Goal: Register for event/course

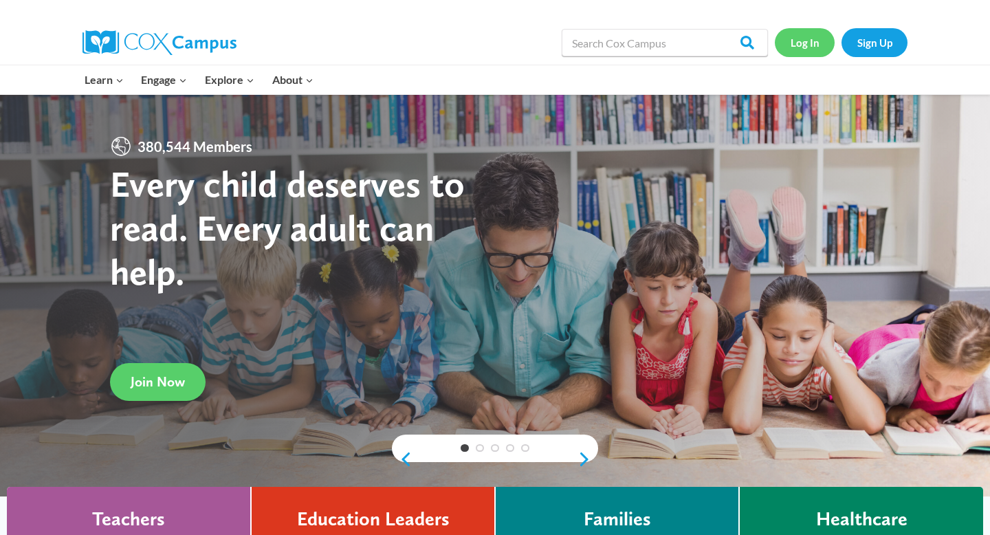
click at [798, 45] on link "Log In" at bounding box center [805, 42] width 60 height 28
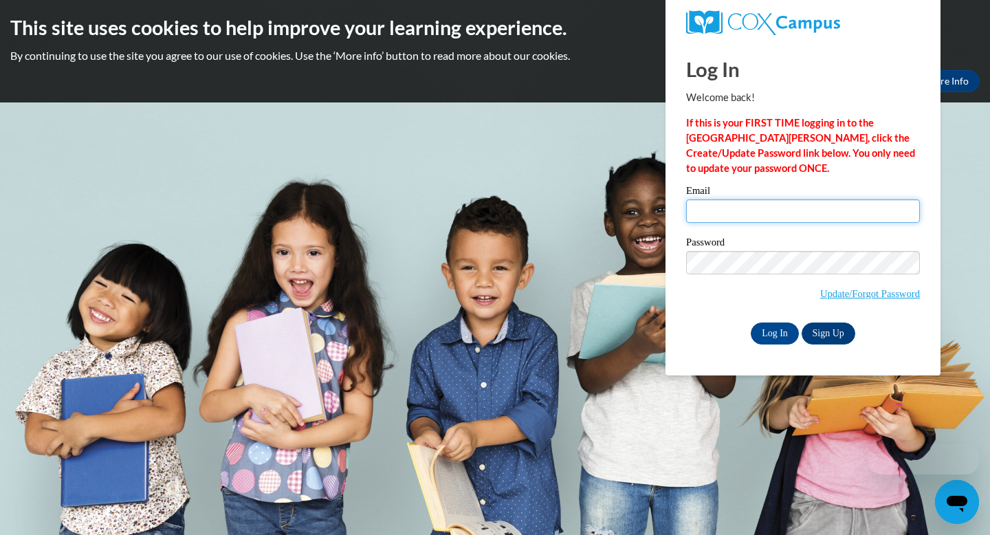
click at [721, 204] on input "Email" at bounding box center [803, 210] width 234 height 23
type input "hluecke@waukesha.k12.wi.us"
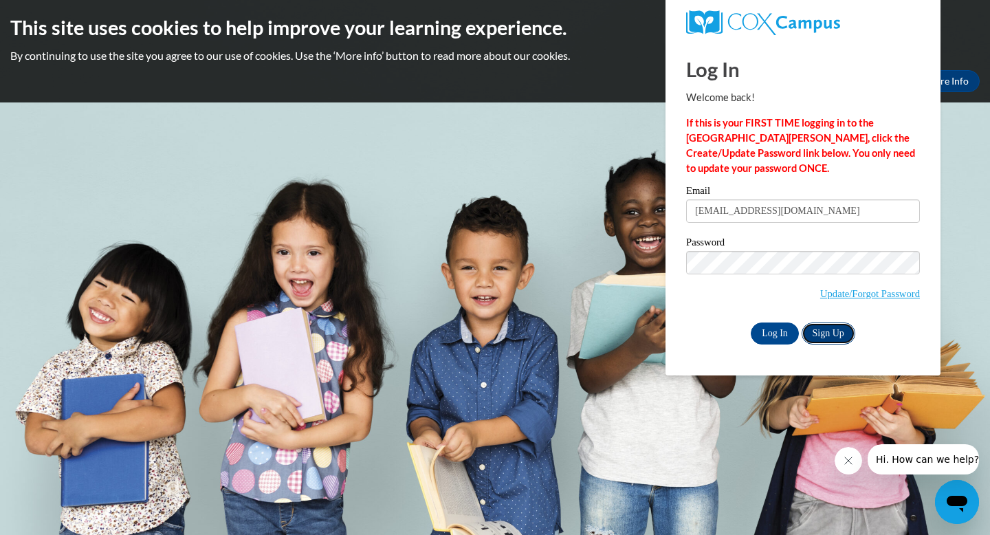
click at [828, 332] on link "Sign Up" at bounding box center [829, 334] width 54 height 22
click at [772, 334] on input "Log In" at bounding box center [775, 334] width 48 height 22
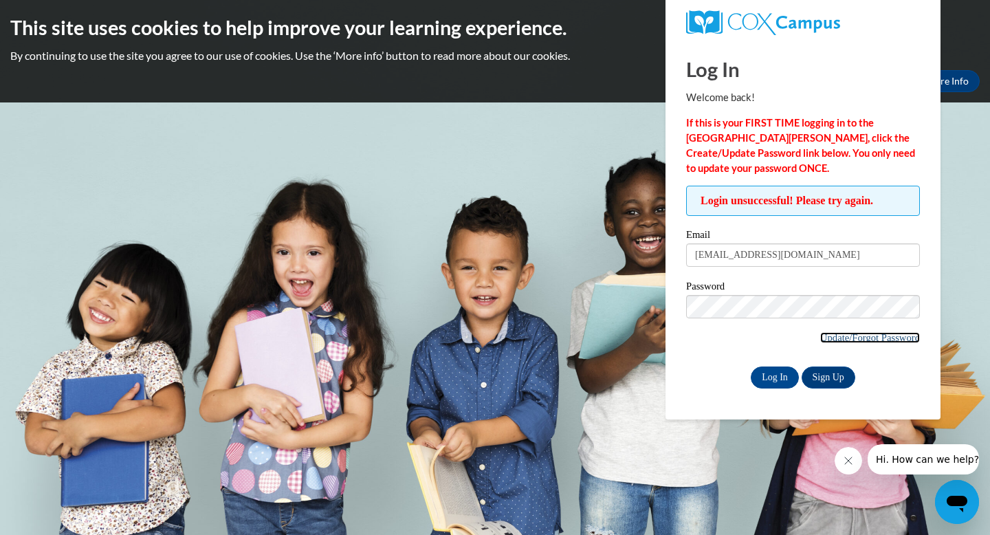
click at [844, 337] on link "Update/Forgot Password" at bounding box center [870, 337] width 100 height 11
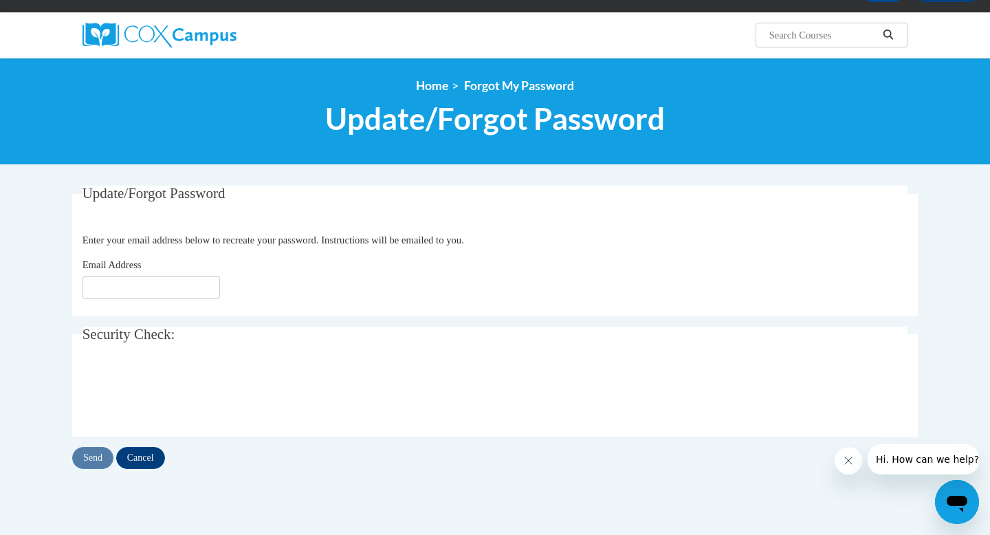
scroll to position [92, 0]
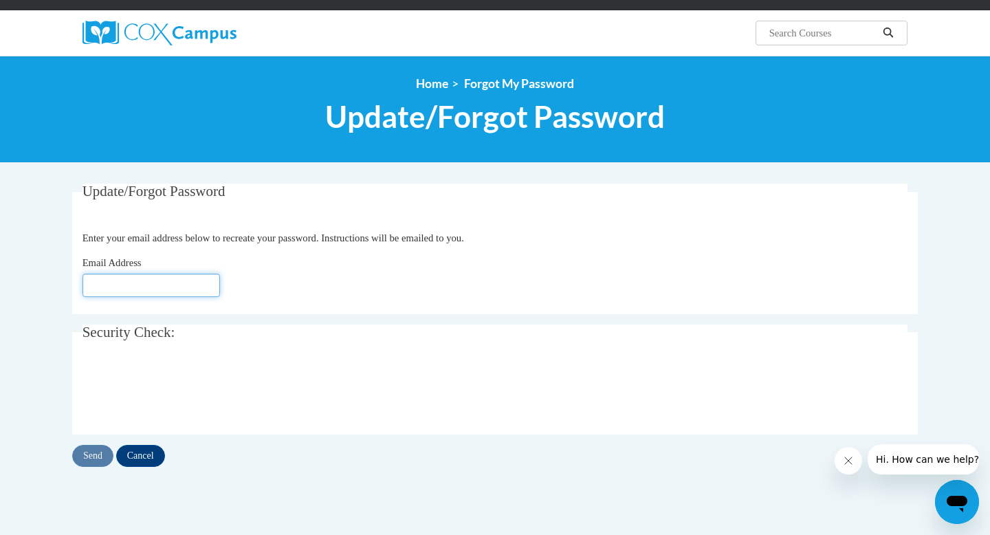
click at [144, 283] on input "Email Address" at bounding box center [152, 285] width 138 height 23
type input "hluecke@waukesha.k12.wi.us"
click at [97, 455] on input "Send" at bounding box center [92, 456] width 41 height 22
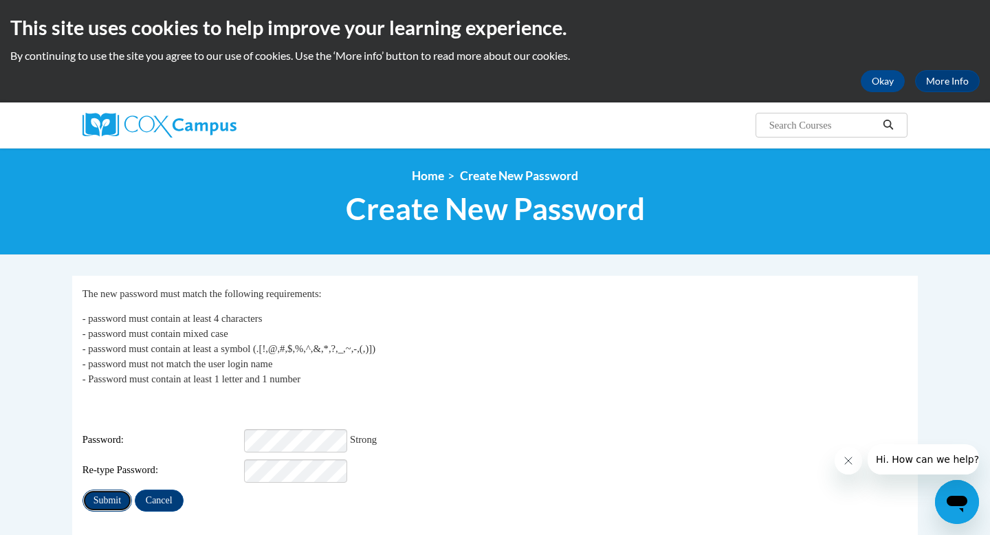
click at [112, 490] on input "Submit" at bounding box center [108, 501] width 50 height 22
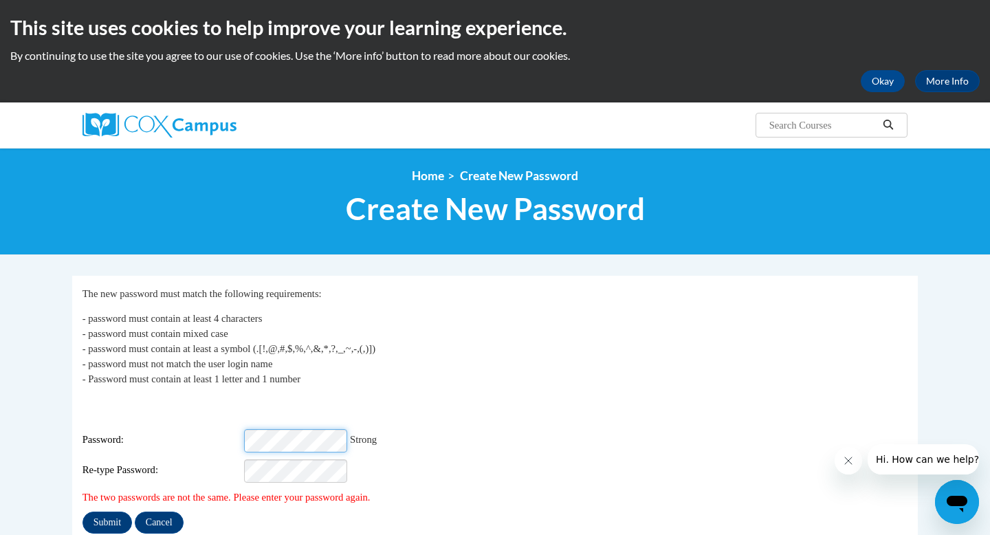
click at [206, 429] on div "Password: Strong" at bounding box center [496, 440] width 826 height 23
click at [210, 465] on div "Re-type Password:" at bounding box center [496, 470] width 826 height 23
click at [104, 512] on input "Submit" at bounding box center [108, 523] width 50 height 22
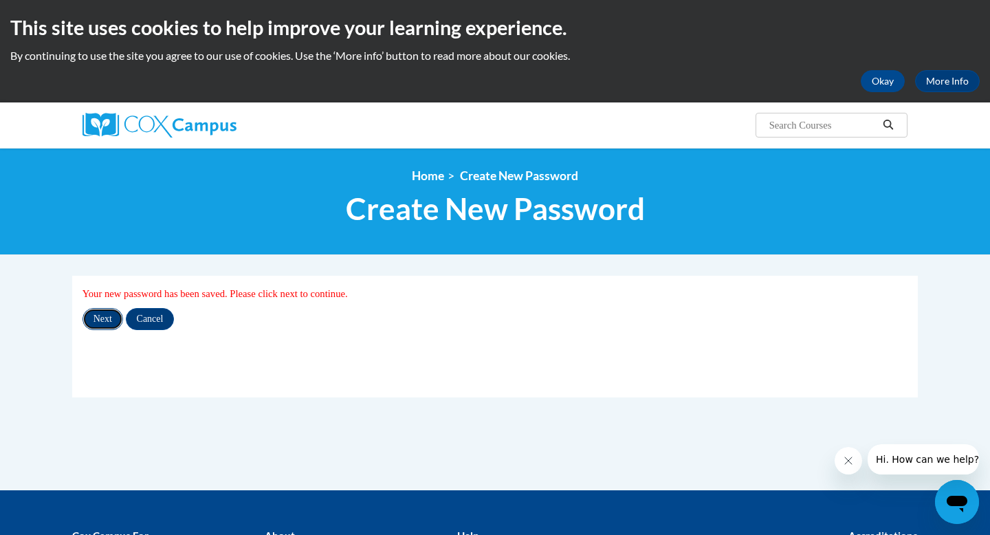
click at [98, 322] on input "Next" at bounding box center [103, 319] width 41 height 22
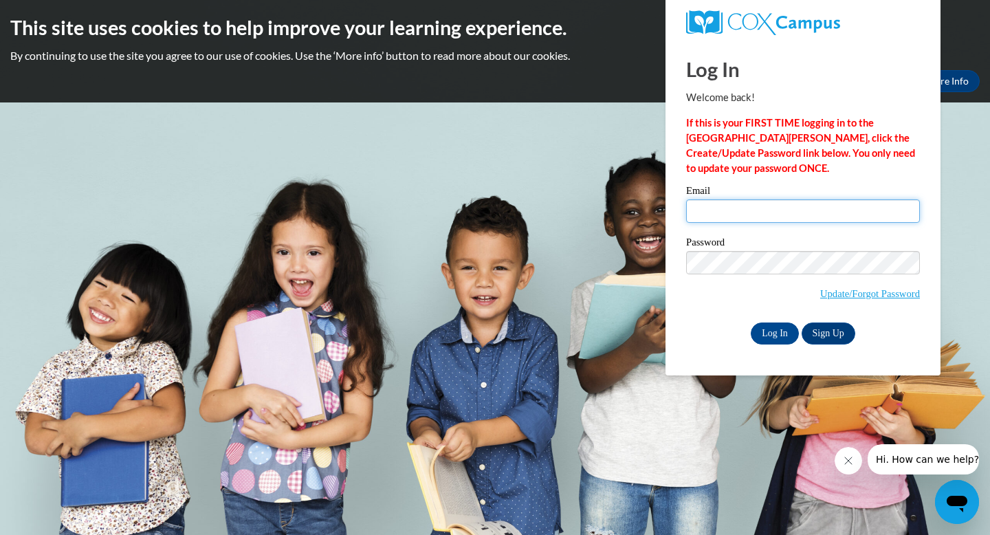
click at [728, 210] on input "Email" at bounding box center [803, 210] width 234 height 23
type input "[EMAIL_ADDRESS][DOMAIN_NAME]"
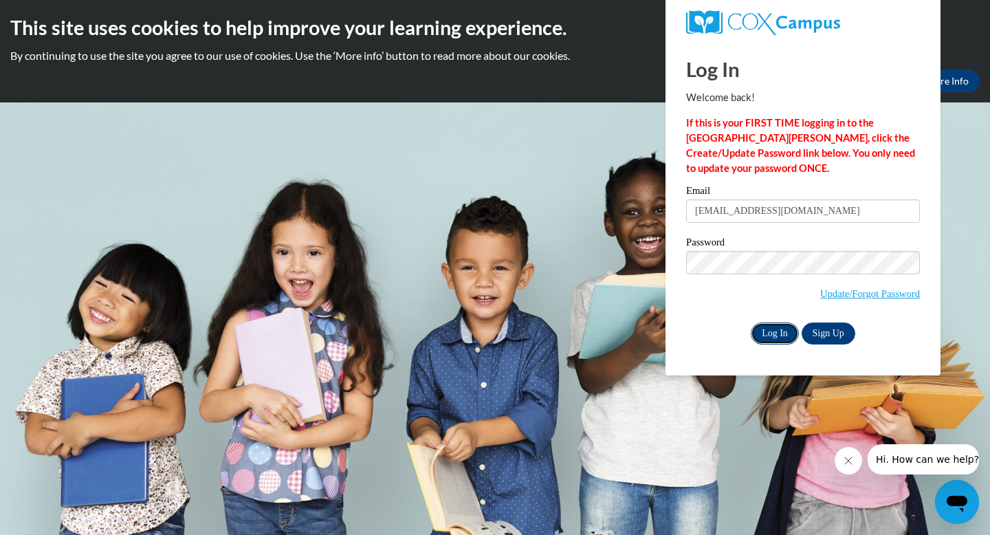
click at [775, 333] on input "Log In" at bounding box center [775, 334] width 48 height 22
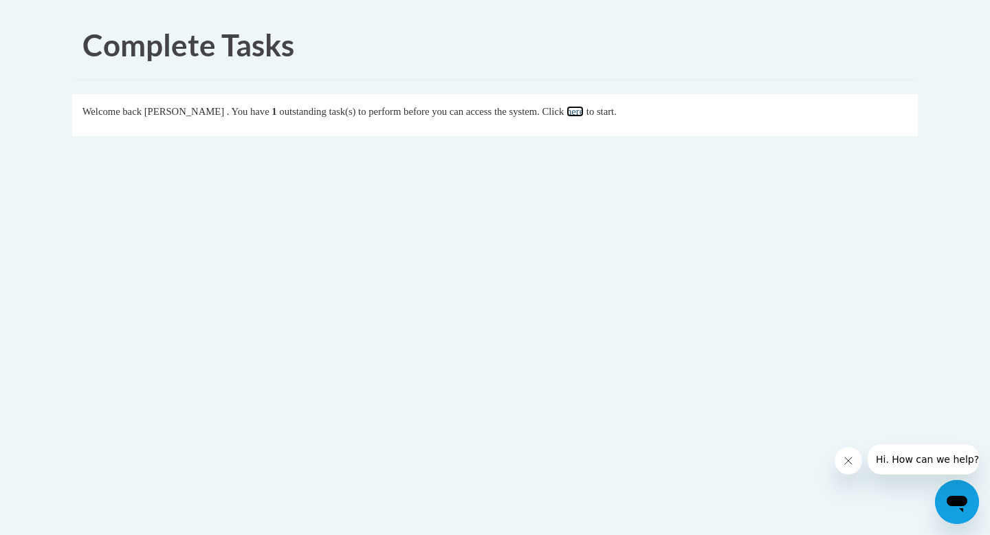
click at [584, 110] on link "here" at bounding box center [575, 111] width 17 height 11
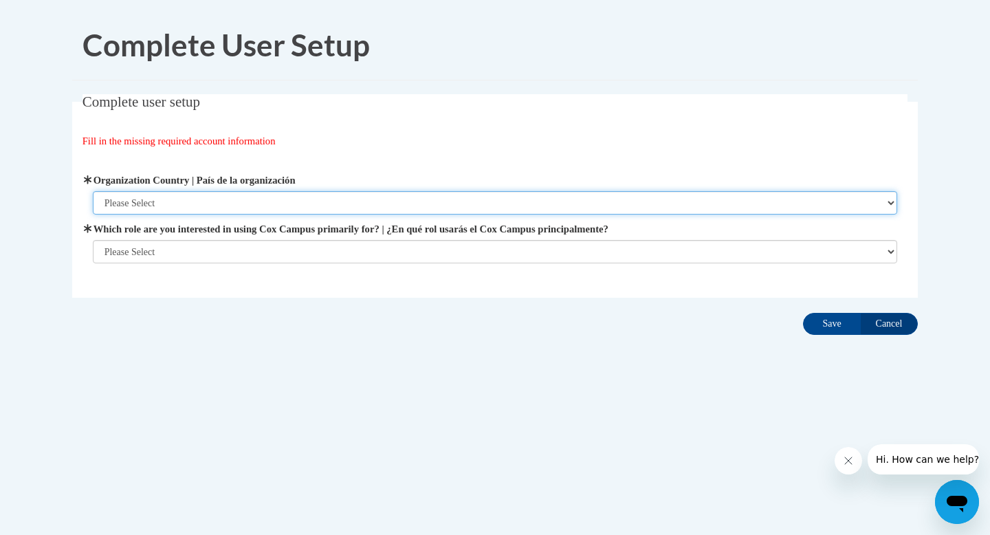
click at [184, 208] on select "Please Select United States | Estados Unidos Outside of the United States | Fue…" at bounding box center [495, 202] width 805 height 23
select select "ad49bcad-a171-4b2e-b99c-48b446064914"
click at [93, 191] on select "Please Select United States | Estados Unidos Outside of the United States | Fue…" at bounding box center [495, 202] width 805 height 23
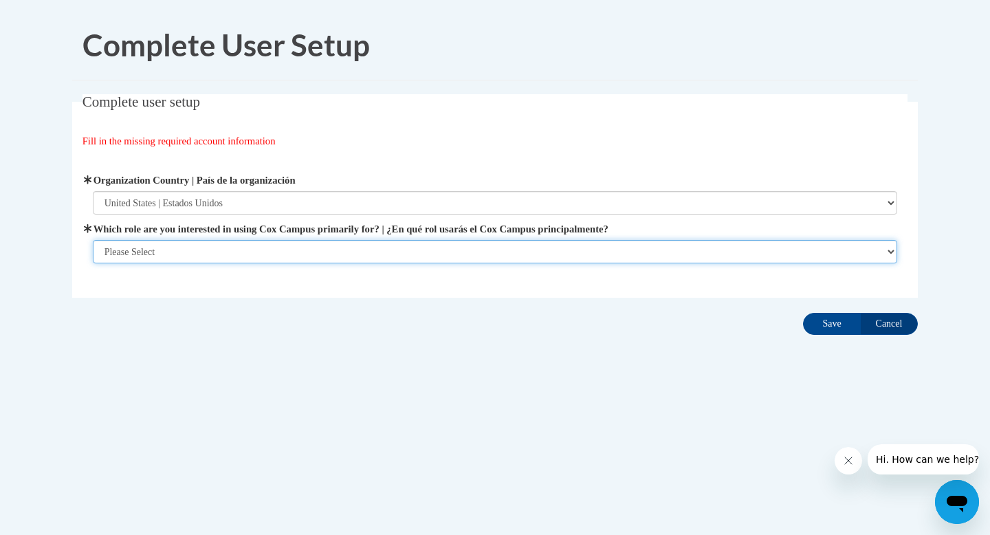
click at [149, 254] on select "Please Select College/University | Colegio/Universidad Community/Nonprofit Part…" at bounding box center [495, 251] width 805 height 23
select select "fbf2d438-af2f-41f8-98f1-81c410e29de3"
click at [93, 263] on select "Please Select College/University | Colegio/Universidad Community/Nonprofit Part…" at bounding box center [495, 251] width 805 height 23
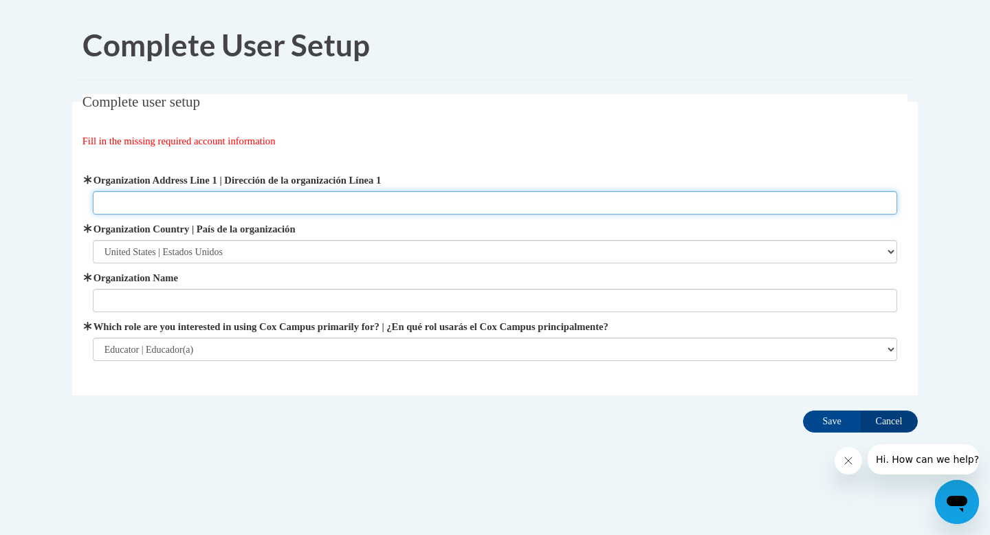
click at [167, 206] on input "Organization Address Line 1 | Dirección de la organización Línea 1" at bounding box center [495, 202] width 805 height 23
type input "150 N. Grandview Blvd."
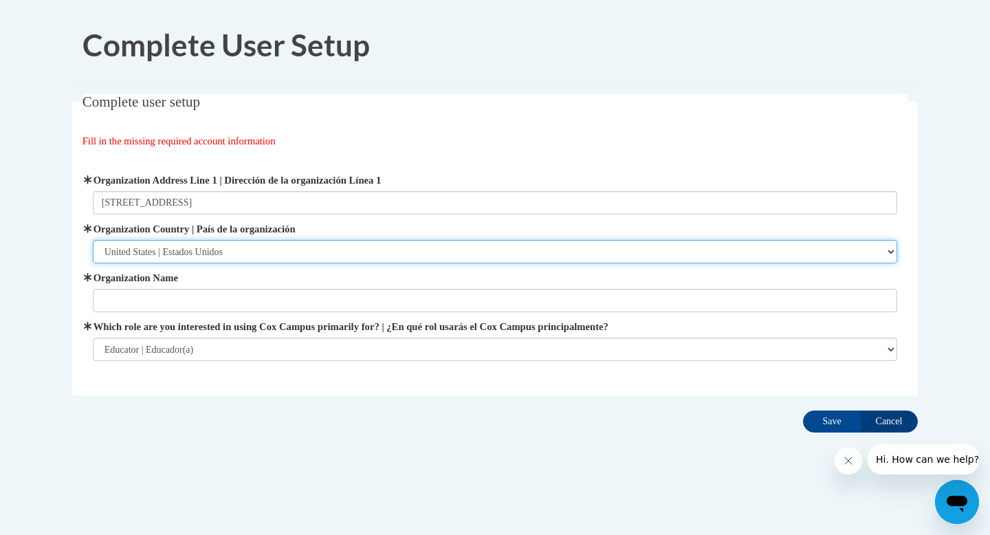
click at [132, 251] on select "Please Select United States | Estados Unidos Outside of the United States | Fue…" at bounding box center [495, 251] width 805 height 23
click at [93, 240] on select "Please Select United States | Estados Unidos Outside of the United States | Fue…" at bounding box center [495, 251] width 805 height 23
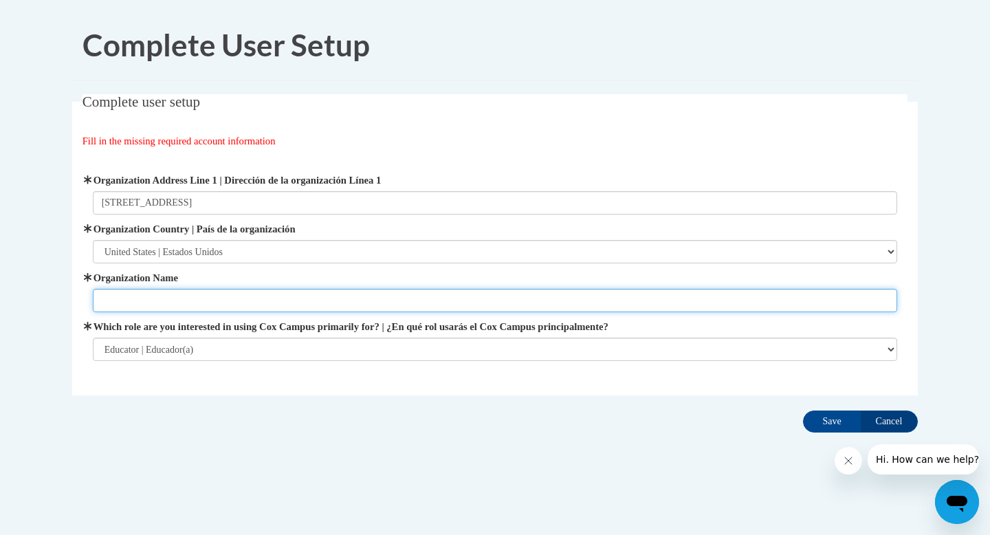
click at [137, 301] on input "Organization Name" at bounding box center [495, 300] width 805 height 23
type input "W"
type input "School District of Waukesha"
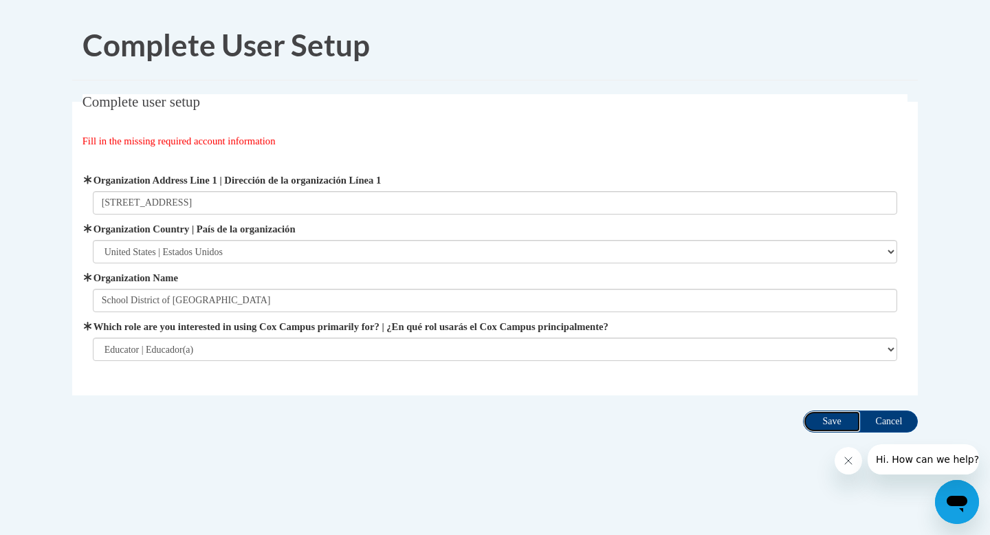
click at [836, 422] on input "Save" at bounding box center [832, 422] width 58 height 22
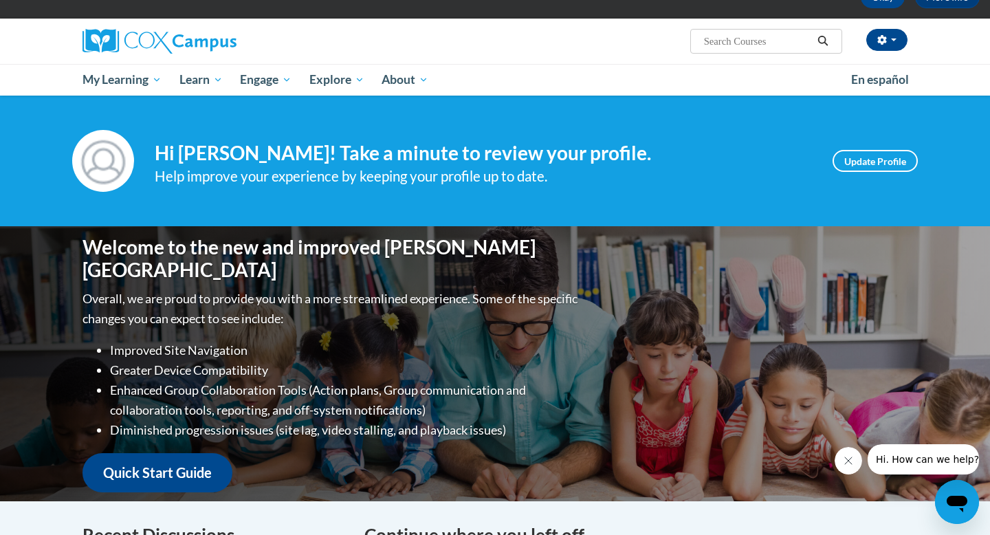
scroll to position [90, 0]
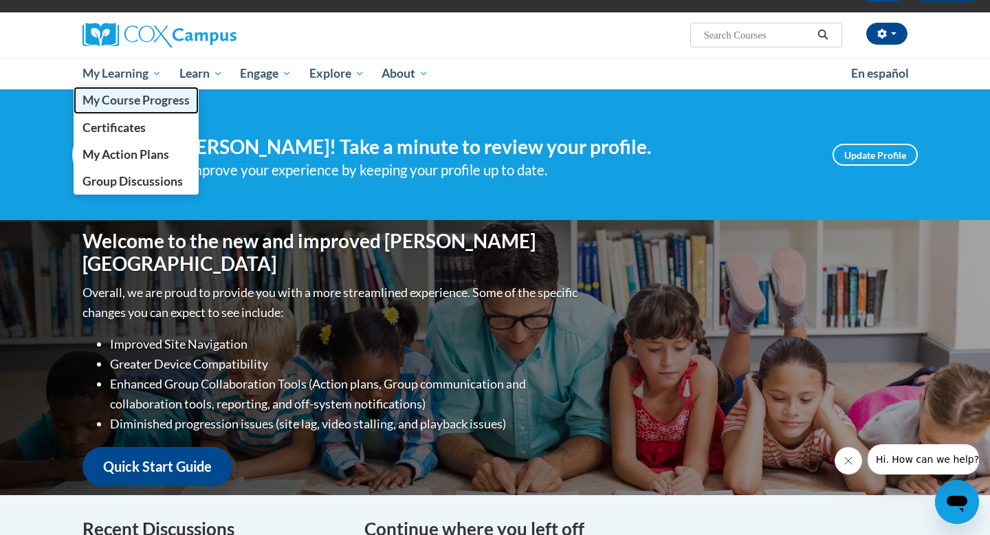
click at [116, 100] on span "My Course Progress" at bounding box center [136, 100] width 107 height 14
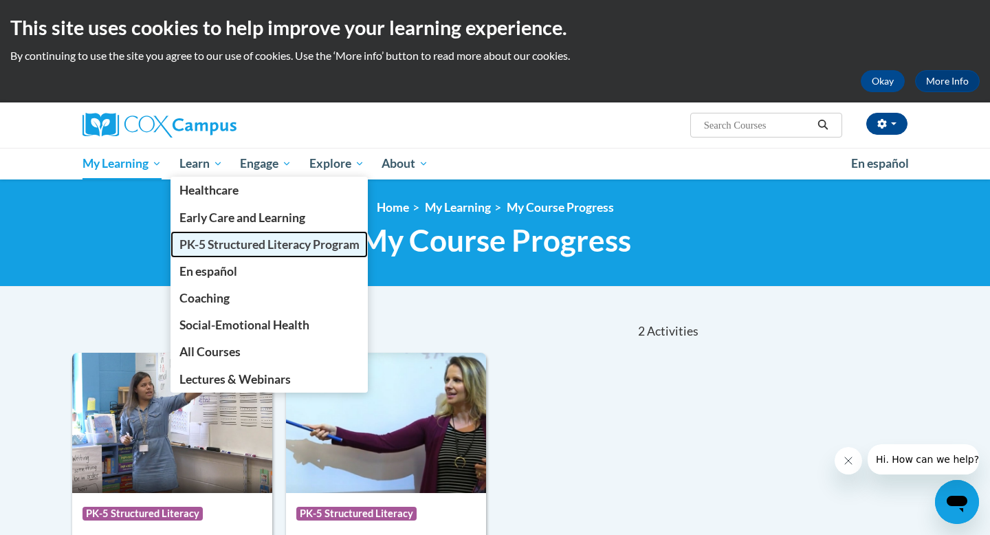
click at [205, 252] on link "PK-5 Structured Literacy Program" at bounding box center [270, 244] width 198 height 27
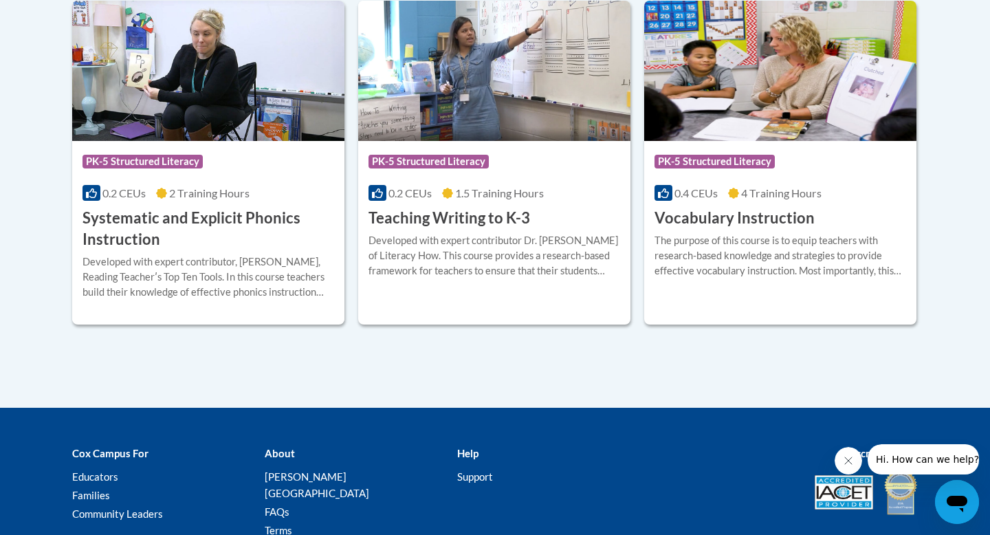
scroll to position [1668, 0]
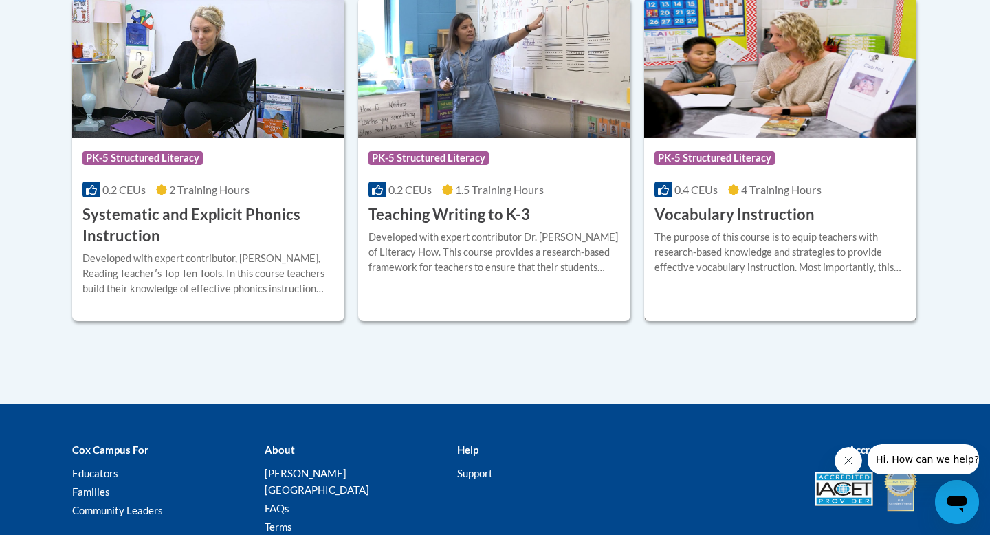
click at [725, 245] on div "The purpose of this course is to equip teachers with research-based knowledge a…" at bounding box center [781, 252] width 252 height 45
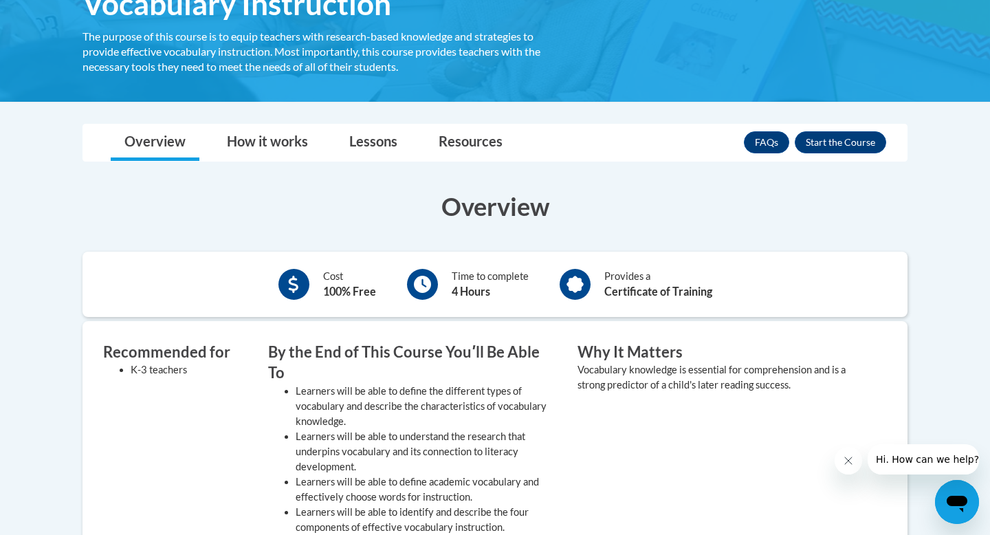
scroll to position [261, 0]
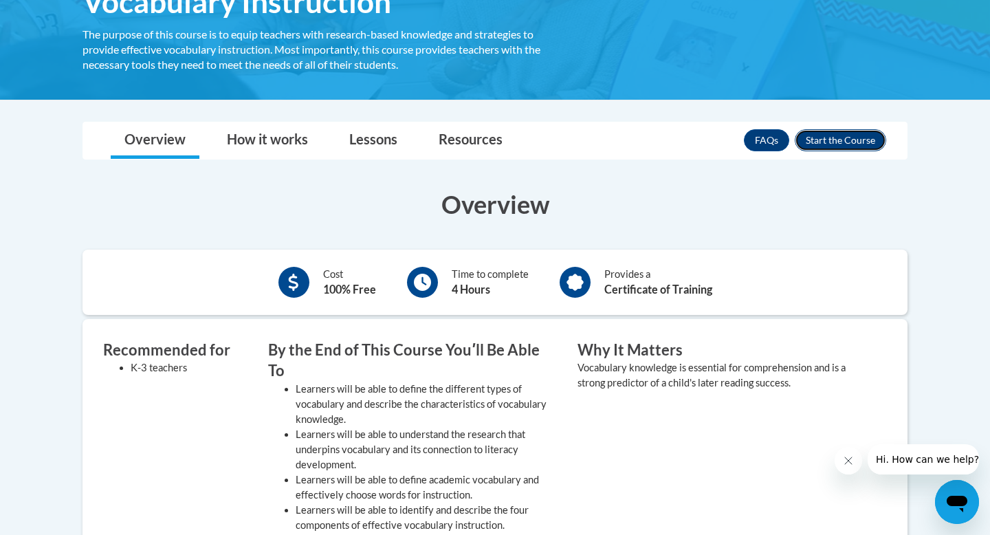
click at [845, 140] on button "Enroll" at bounding box center [840, 140] width 91 height 22
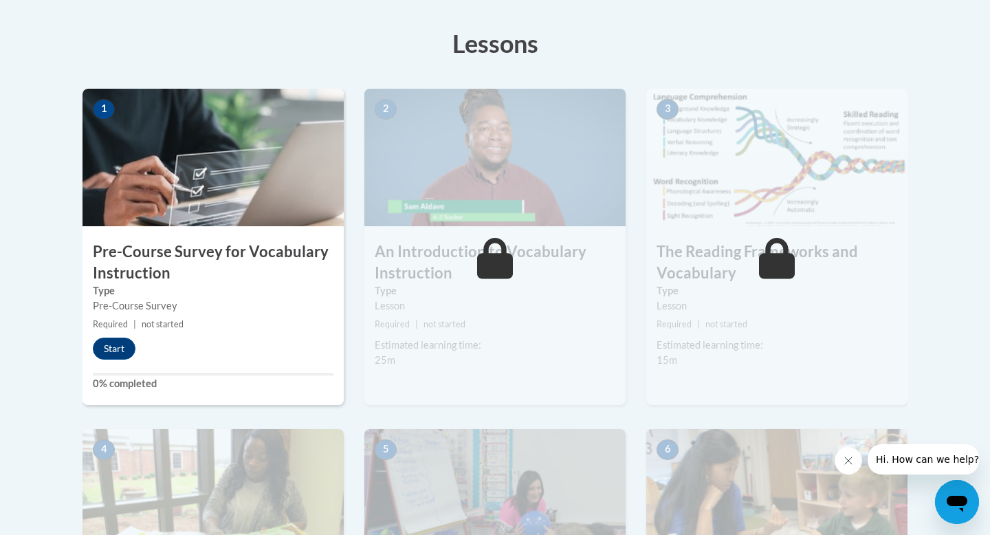
scroll to position [375, 0]
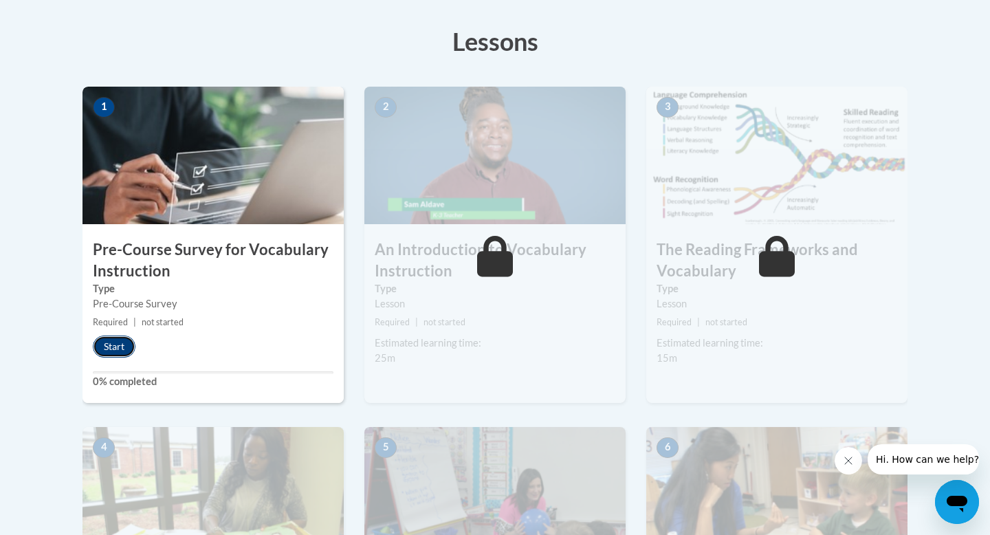
click at [113, 348] on button "Start" at bounding box center [114, 347] width 43 height 22
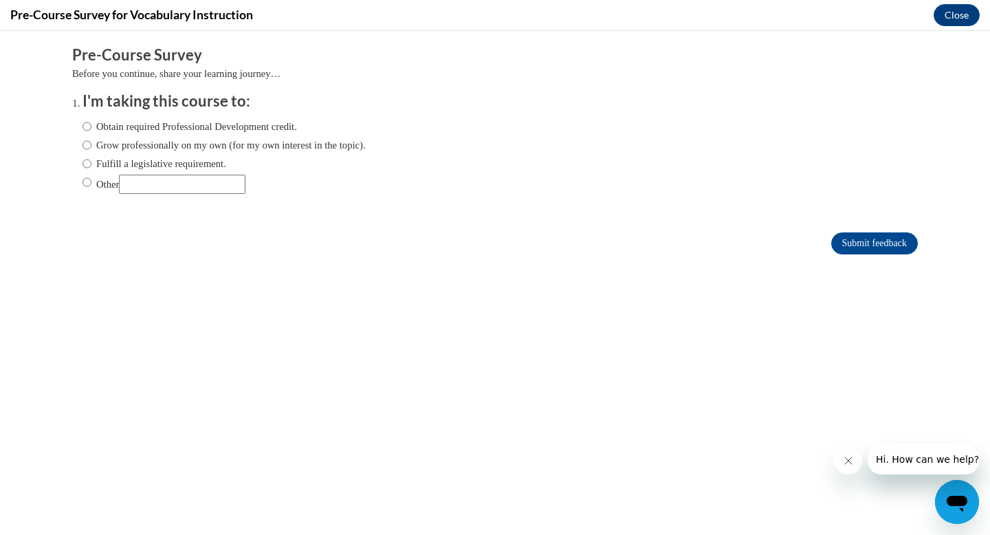
scroll to position [0, 0]
click at [86, 125] on input "Obtain required Professional Development credit." at bounding box center [87, 126] width 9 height 15
radio input "true"
click at [855, 247] on input "Submit feedback" at bounding box center [874, 243] width 87 height 22
click at [943, 14] on button "Close" at bounding box center [957, 15] width 46 height 22
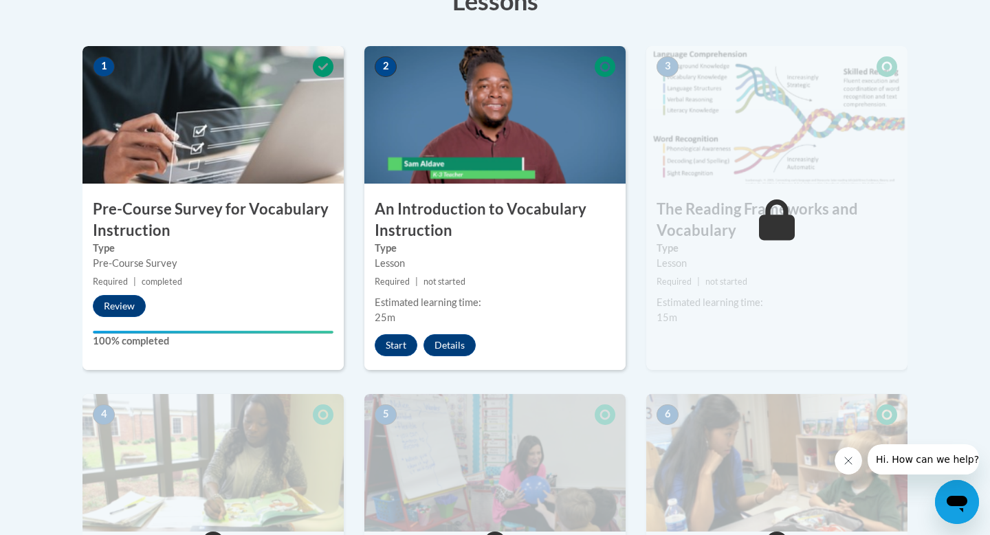
scroll to position [435, 0]
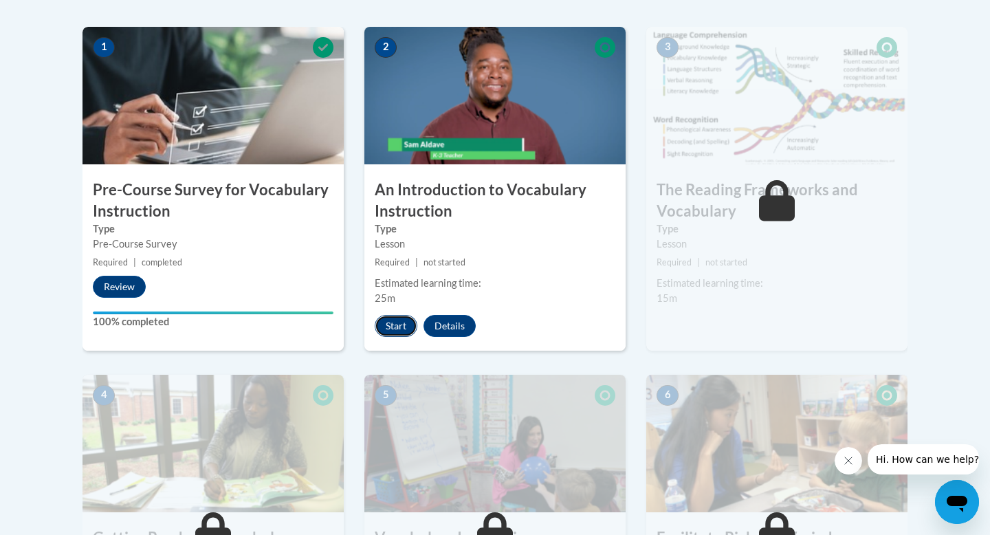
click at [399, 325] on button "Start" at bounding box center [396, 326] width 43 height 22
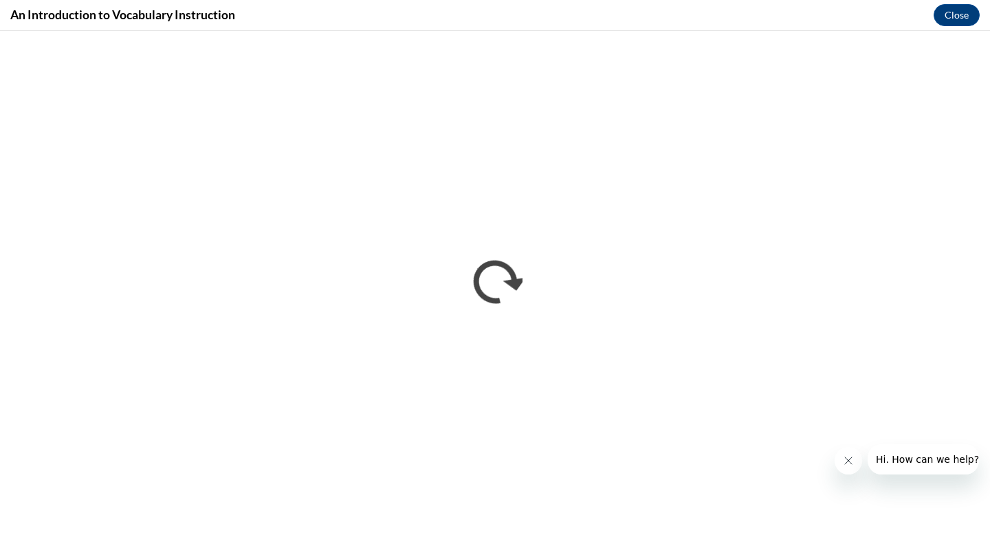
scroll to position [0, 0]
